Goal: Task Accomplishment & Management: Manage account settings

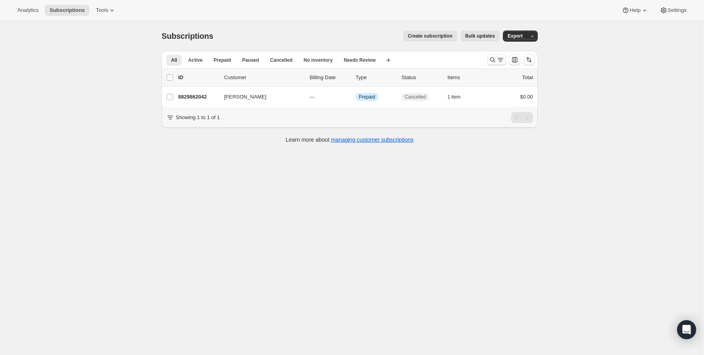
click at [493, 63] on icon "Search and filter results" at bounding box center [493, 60] width 8 height 8
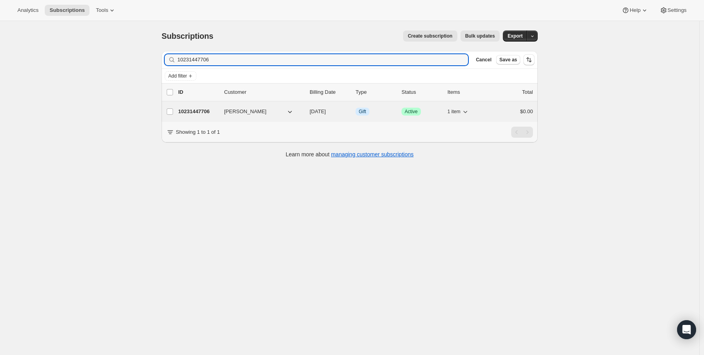
type input "10231447706"
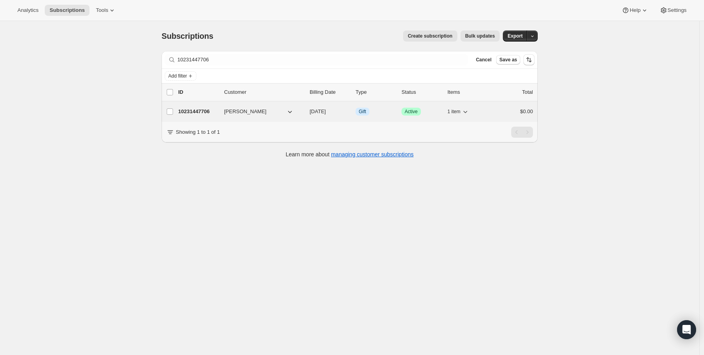
click at [196, 112] on p "10231447706" at bounding box center [198, 112] width 40 height 8
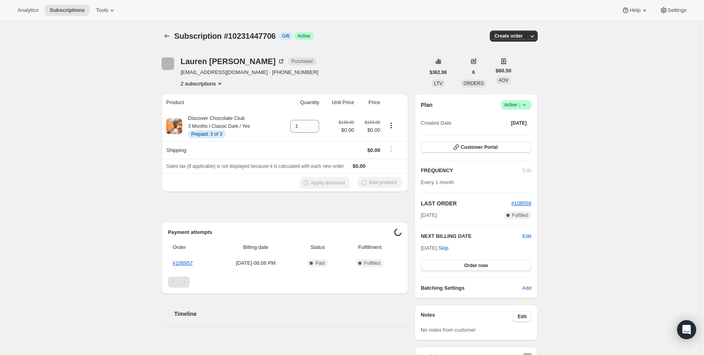
click at [121, 155] on div "Subscription #10231447706. This page is ready Subscription #10231447706 Info Gi…" at bounding box center [350, 338] width 700 height 635
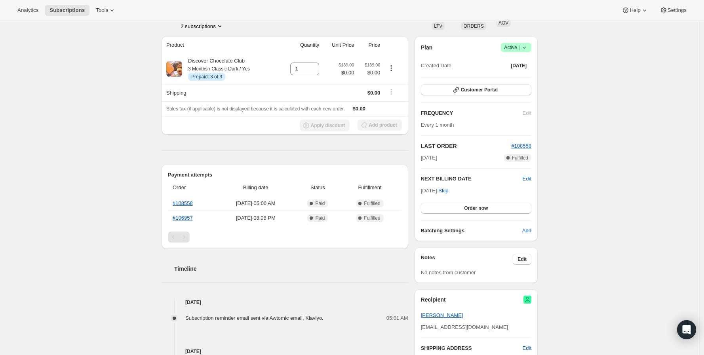
scroll to position [44, 0]
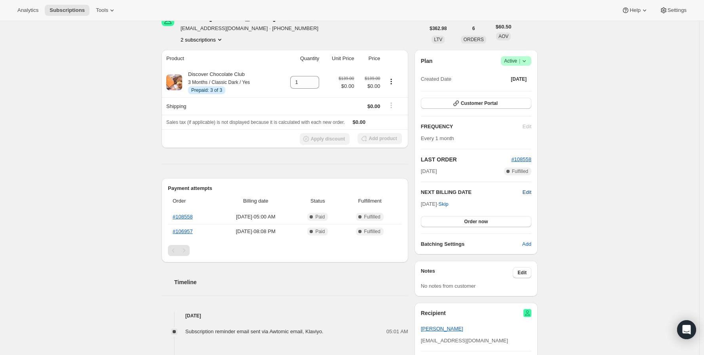
click at [530, 189] on span "Edit" at bounding box center [527, 193] width 9 height 8
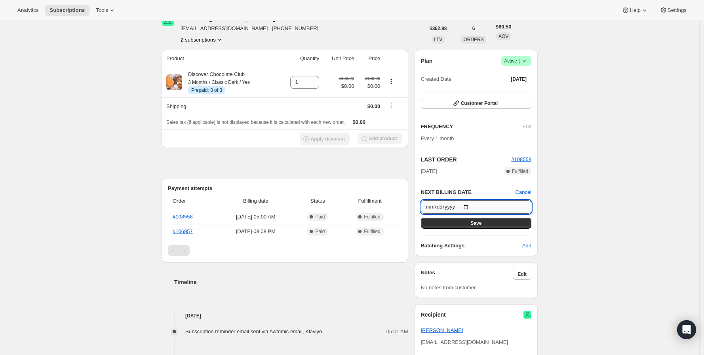
click at [473, 206] on input "[DATE]" at bounding box center [476, 206] width 111 height 13
type input "[DATE]"
click at [469, 226] on button "Save" at bounding box center [476, 223] width 111 height 11
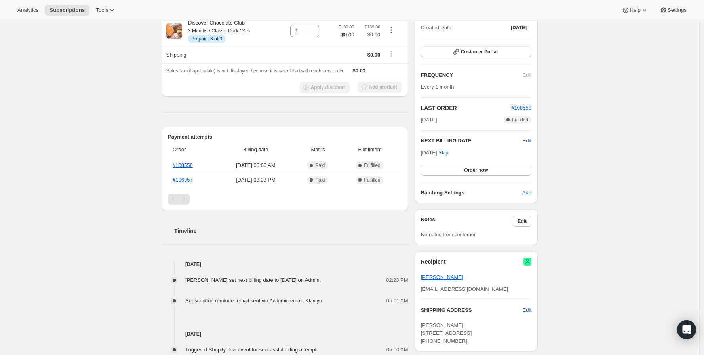
scroll to position [176, 0]
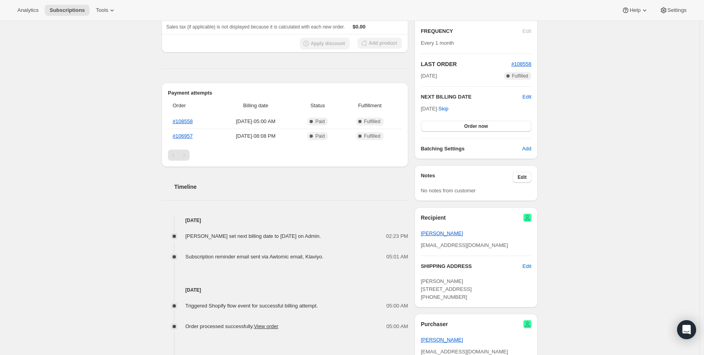
click at [62, 113] on div "Subscription #10231447706. This page is ready Subscription #10231447706 Info Gi…" at bounding box center [350, 204] width 700 height 719
click at [107, 178] on div "Subscription #10231447706. This page is ready Subscription #10231447706 Info Gi…" at bounding box center [350, 204] width 700 height 719
click at [60, 227] on div "Subscription #10231447706. This page is ready Subscription #10231447706 Info Gi…" at bounding box center [350, 204] width 700 height 719
